Goal: Information Seeking & Learning: Learn about a topic

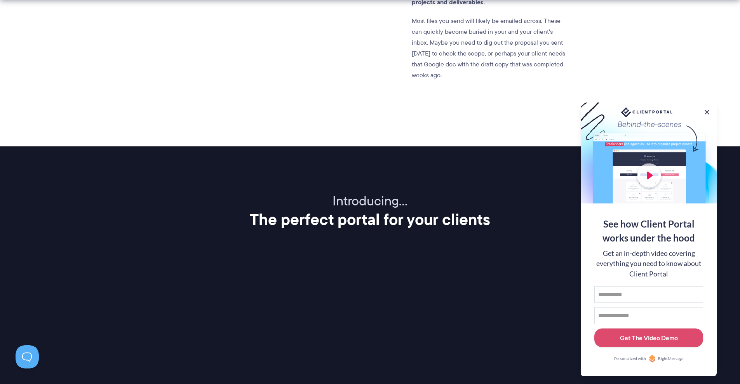
scroll to position [885, 0]
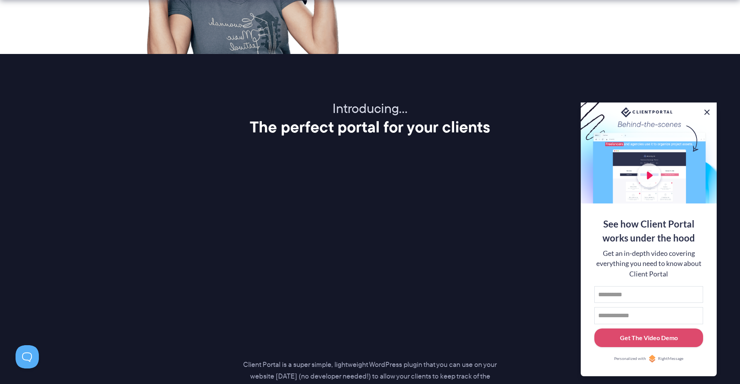
click at [707, 111] on button at bounding box center [706, 112] width 9 height 9
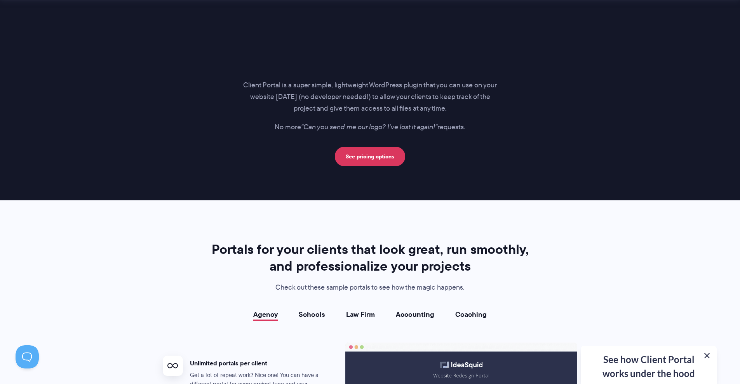
click at [707, 356] on button at bounding box center [706, 355] width 9 height 9
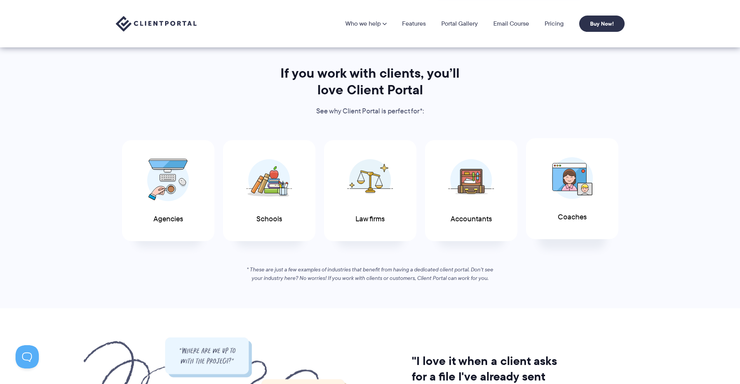
scroll to position [326, 0]
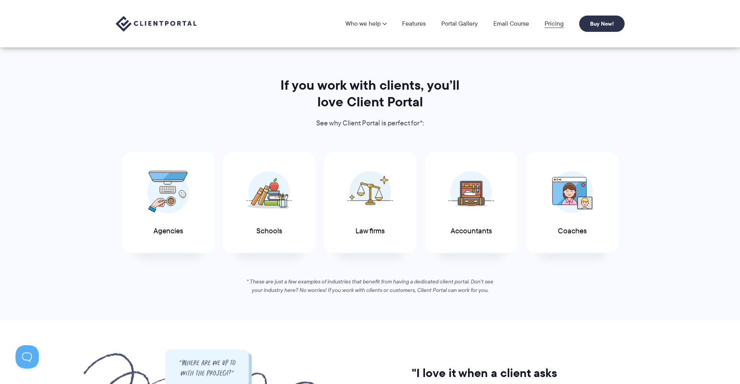
click at [552, 21] on link "Pricing" at bounding box center [553, 24] width 19 height 6
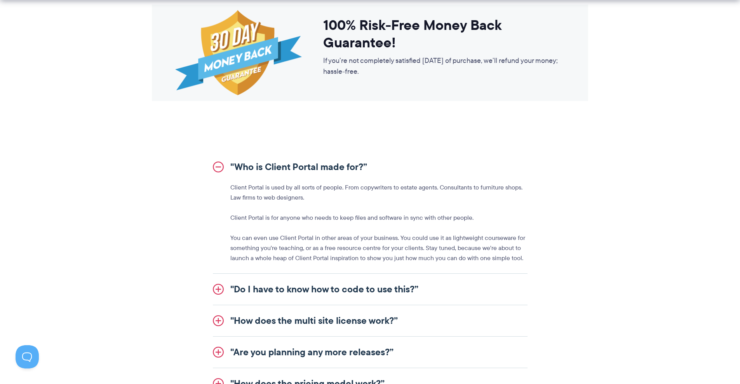
scroll to position [792, 0]
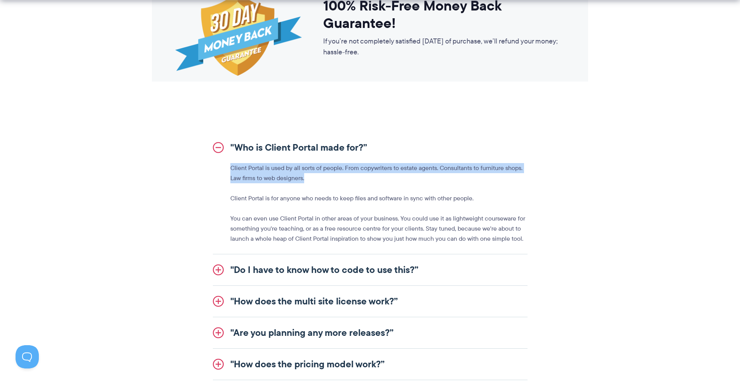
drag, startPoint x: 224, startPoint y: 167, endPoint x: 318, endPoint y: 181, distance: 95.8
click at [318, 181] on div "Client Portal is used by all sorts of people. From copywriters to estate agents…" at bounding box center [370, 203] width 315 height 81
click at [318, 181] on p "Client Portal is used by all sorts of people. From copywriters to estate agents…" at bounding box center [378, 173] width 297 height 20
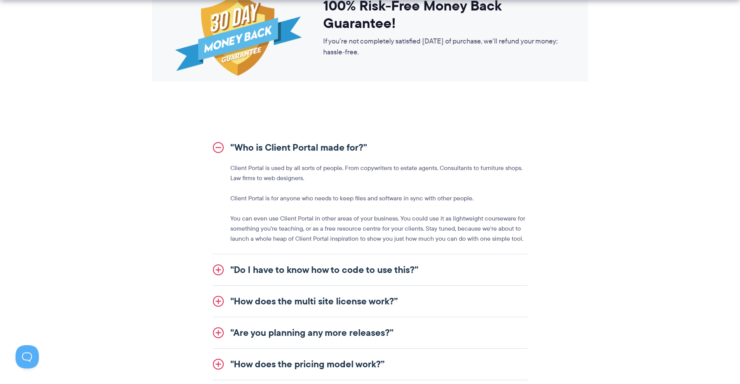
click at [260, 197] on p "Client Portal is for anyone who needs to keep files and software in sync with o…" at bounding box center [378, 198] width 297 height 10
click at [371, 212] on div "Client Portal is used by all sorts of people. From copywriters to estate agents…" at bounding box center [370, 203] width 315 height 81
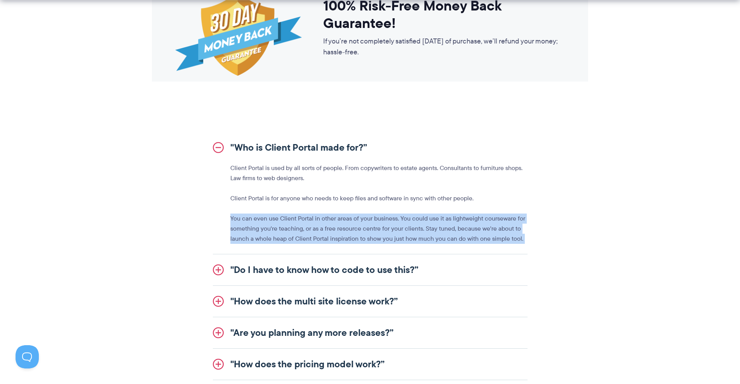
click at [371, 212] on div "Client Portal is used by all sorts of people. From copywriters to estate agents…" at bounding box center [370, 203] width 315 height 81
click at [370, 217] on p "You can even use Client Portal in other areas of your business. You could use i…" at bounding box center [378, 229] width 297 height 30
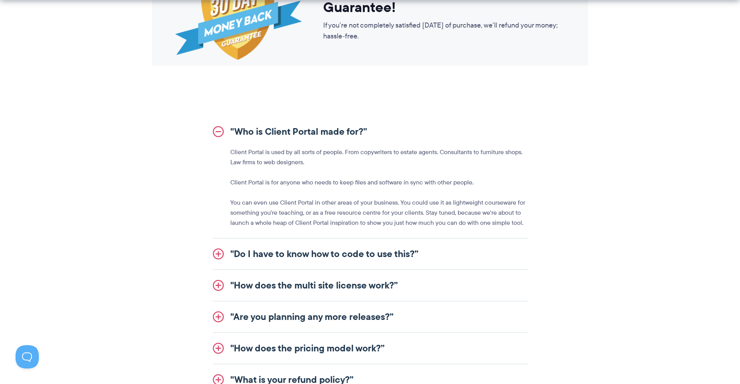
scroll to position [839, 0]
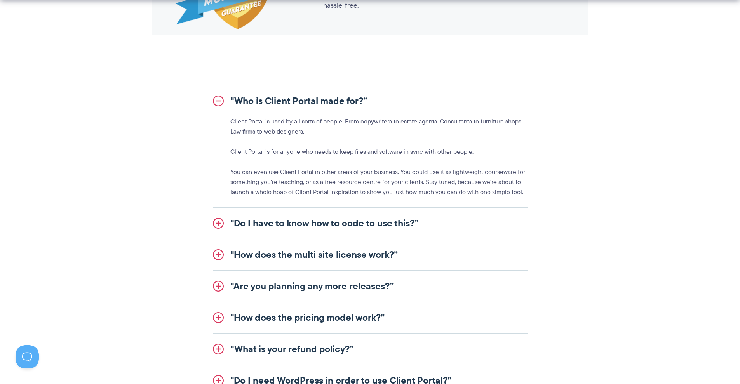
click at [313, 217] on link ""Do I have to know how to code to use this?”" at bounding box center [370, 223] width 315 height 31
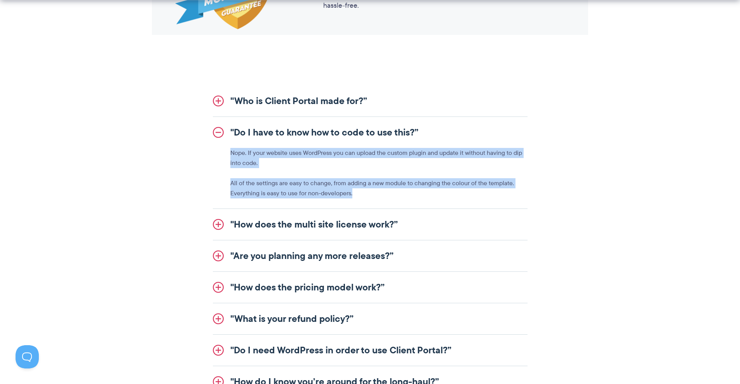
drag, startPoint x: 416, startPoint y: 189, endPoint x: 227, endPoint y: 155, distance: 192.2
click at [227, 155] on div "Nope. If your website uses WordPress you can upload the custom plugin and updat…" at bounding box center [370, 173] width 315 height 50
click at [228, 155] on div "Nope. If your website uses WordPress you can upload the custom plugin and updat…" at bounding box center [370, 173] width 315 height 50
drag, startPoint x: 345, startPoint y: 192, endPoint x: 197, endPoint y: 147, distance: 155.1
click at [197, 147] on div ""Who is Client Portal made for?” Client Portal is used by all sorts of people. …" at bounding box center [370, 241] width 448 height 312
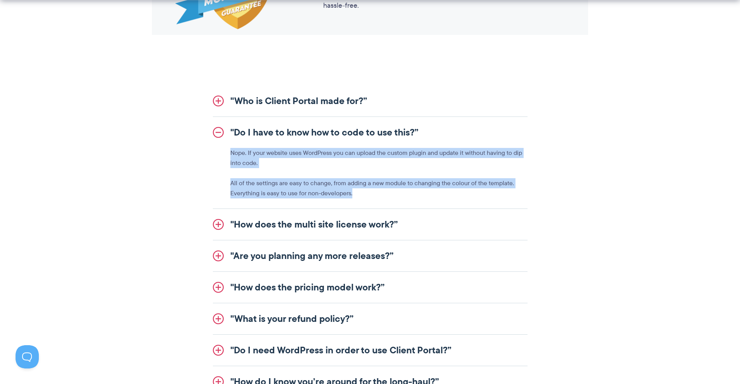
click at [309, 176] on div "Nope. If your website uses WordPress you can upload the custom plugin and updat…" at bounding box center [370, 173] width 315 height 50
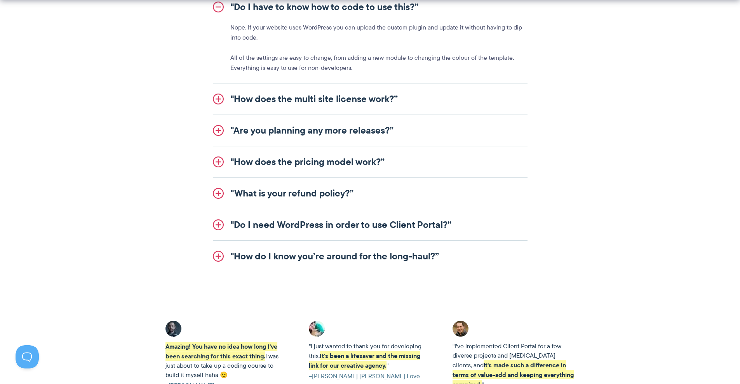
scroll to position [979, 0]
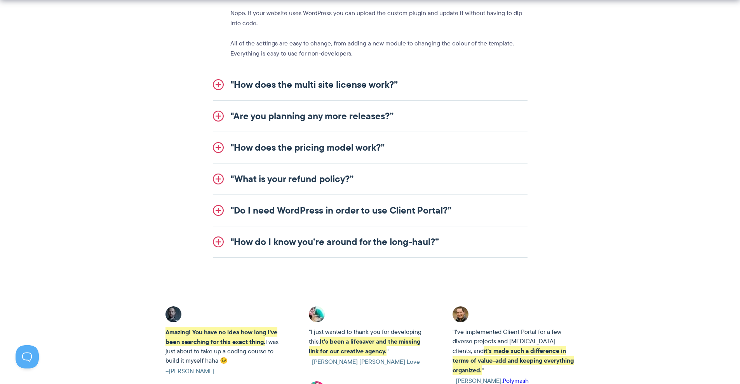
click at [314, 148] on link ""How does the pricing model work?”" at bounding box center [370, 147] width 315 height 31
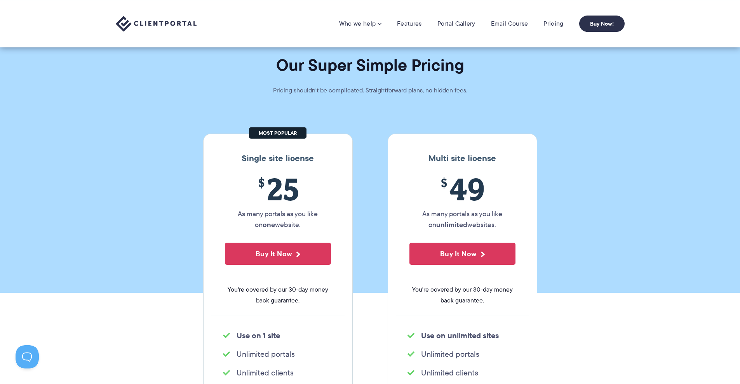
scroll to position [0, 0]
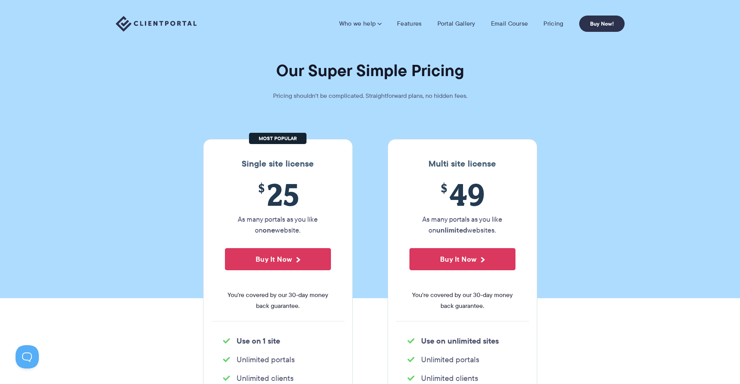
drag, startPoint x: 501, startPoint y: 228, endPoint x: 409, endPoint y: 217, distance: 93.1
click at [409, 217] on p "As many portals as you like on unlimited websites." at bounding box center [462, 225] width 106 height 22
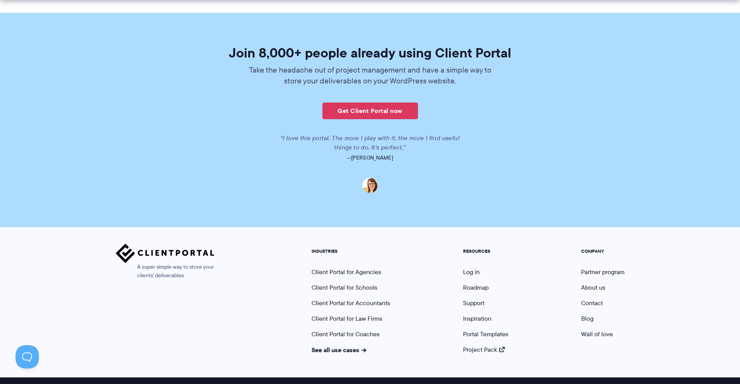
scroll to position [1874, 0]
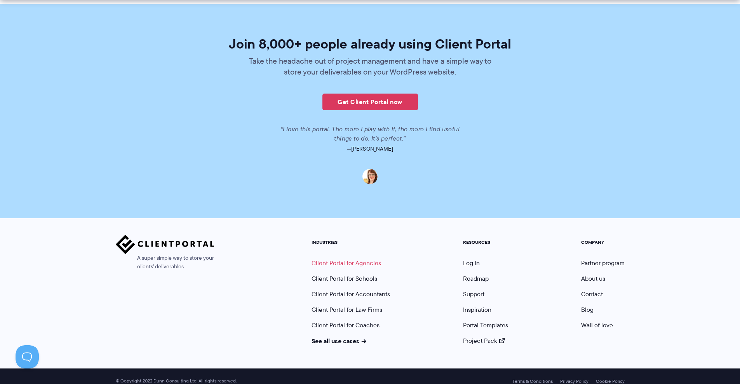
click at [356, 259] on link "Client Portal for Agencies" at bounding box center [346, 263] width 70 height 9
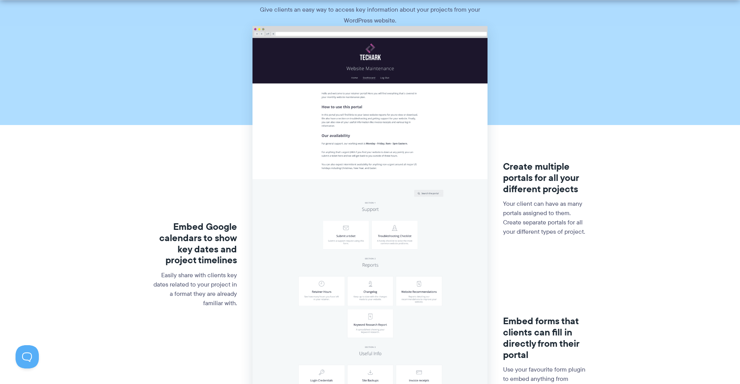
scroll to position [140, 0]
